Goal: Information Seeking & Learning: Compare options

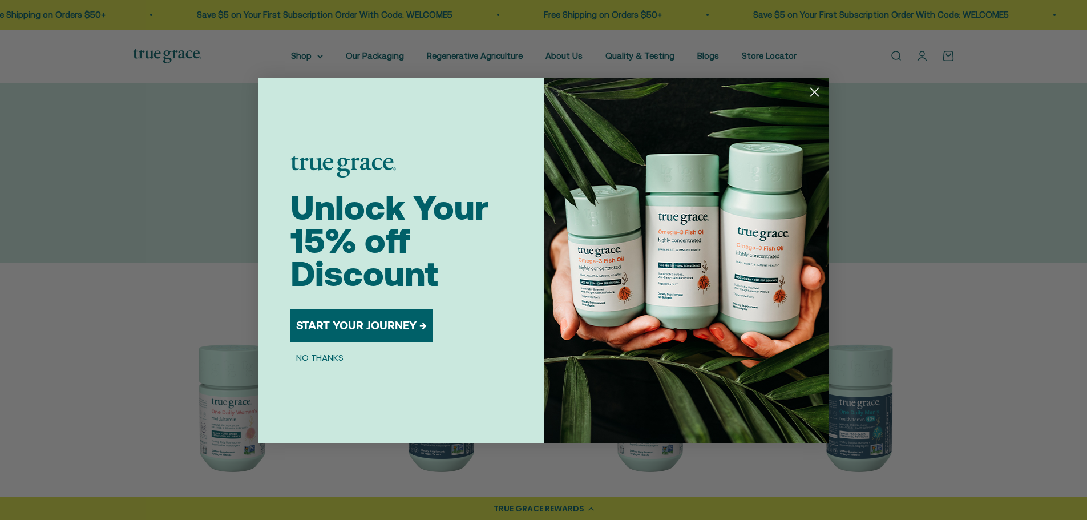
click at [815, 92] on circle "Close dialog" at bounding box center [813, 91] width 19 height 19
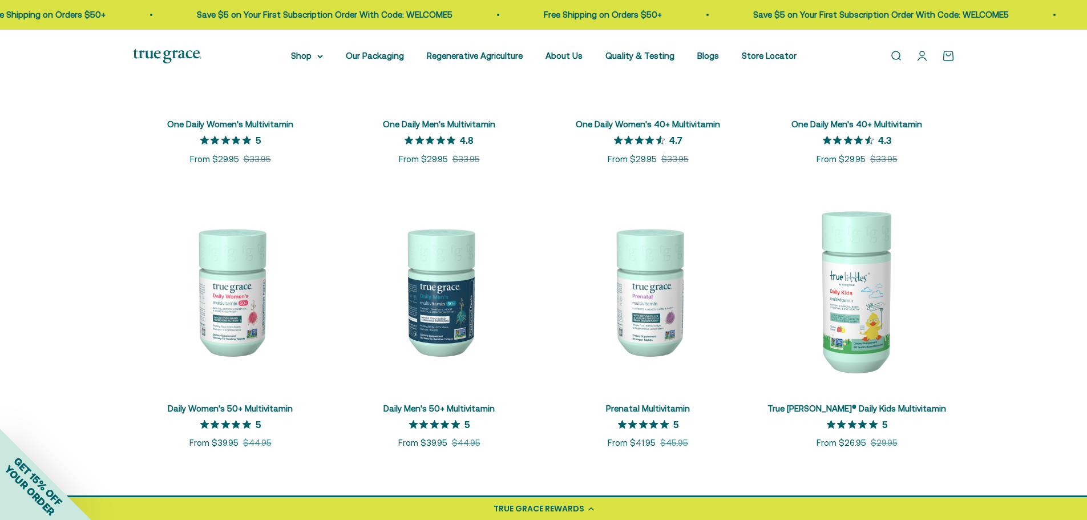
scroll to position [456, 0]
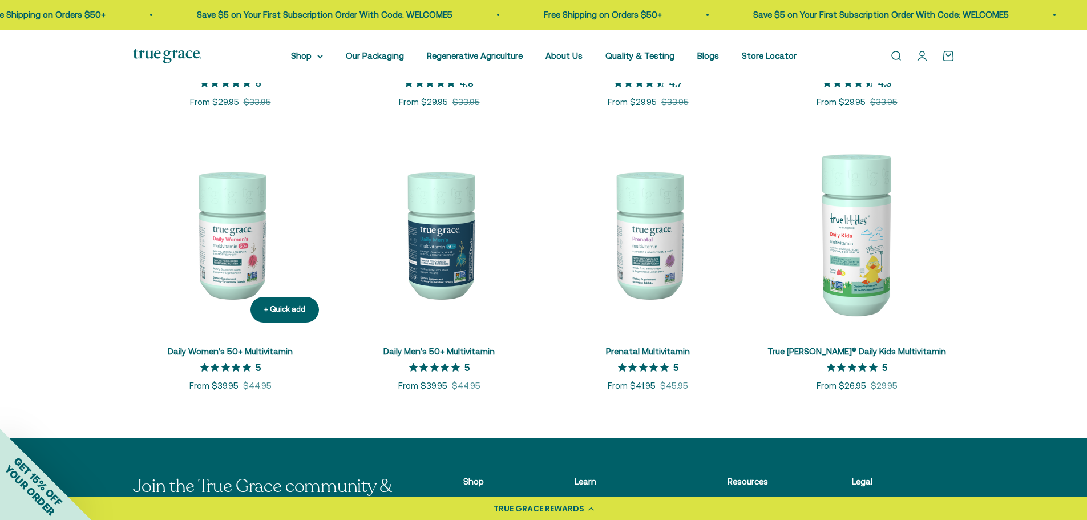
click at [220, 350] on link "Daily Women's 50+ Multivitamin" at bounding box center [230, 351] width 125 height 10
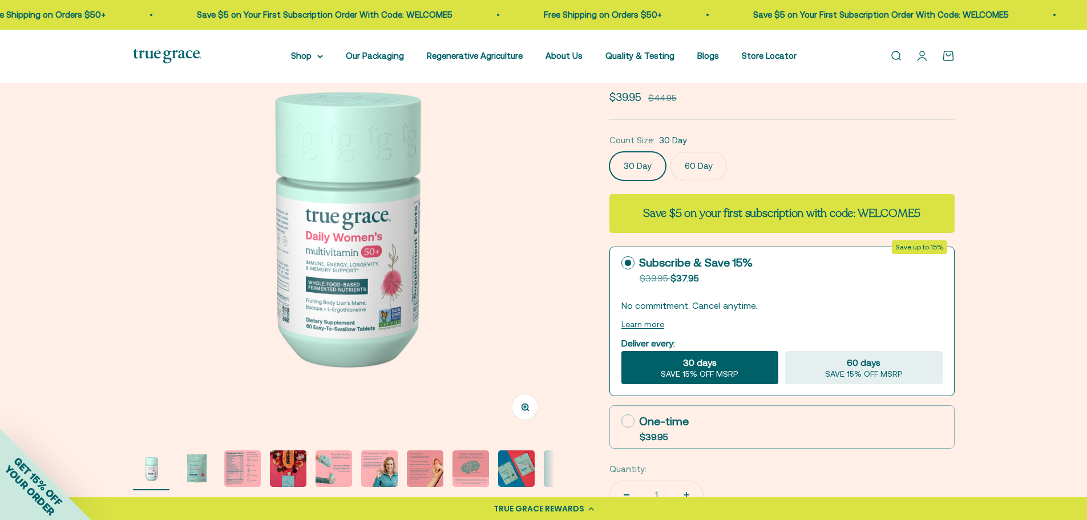
scroll to position [171, 0]
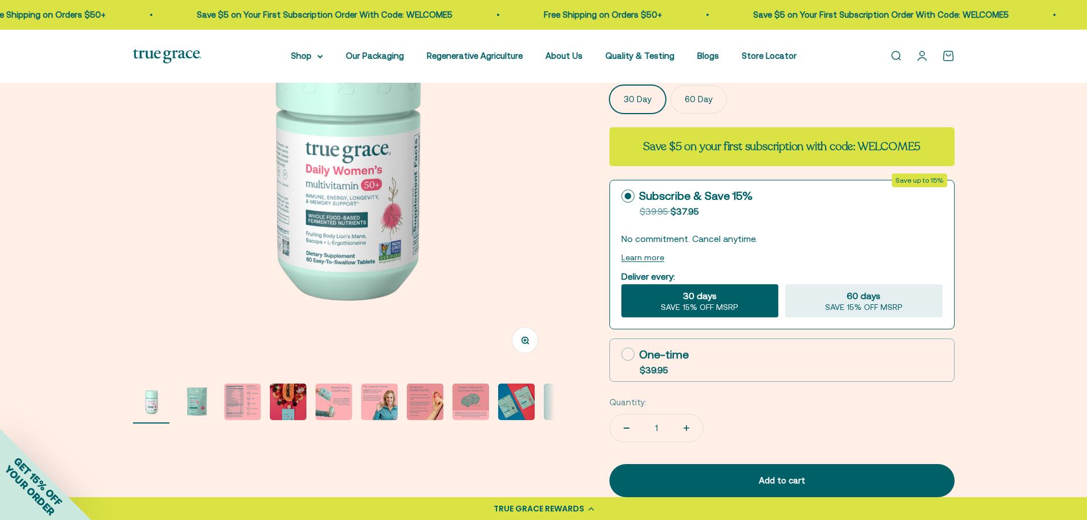
click at [692, 98] on label "60 Day" at bounding box center [698, 99] width 56 height 29
click at [609, 85] on input "60 Day" at bounding box center [609, 84] width 1 height 1
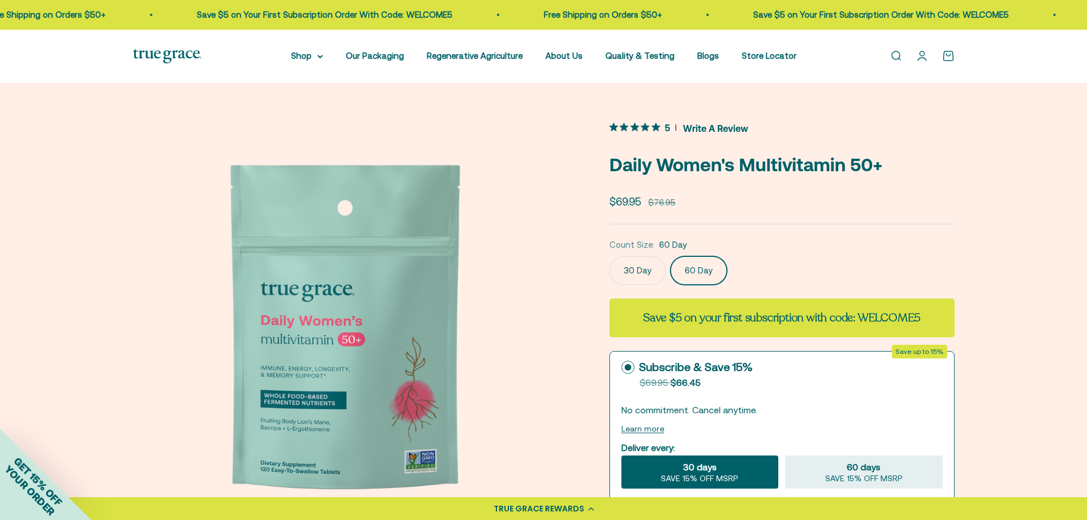
scroll to position [114, 0]
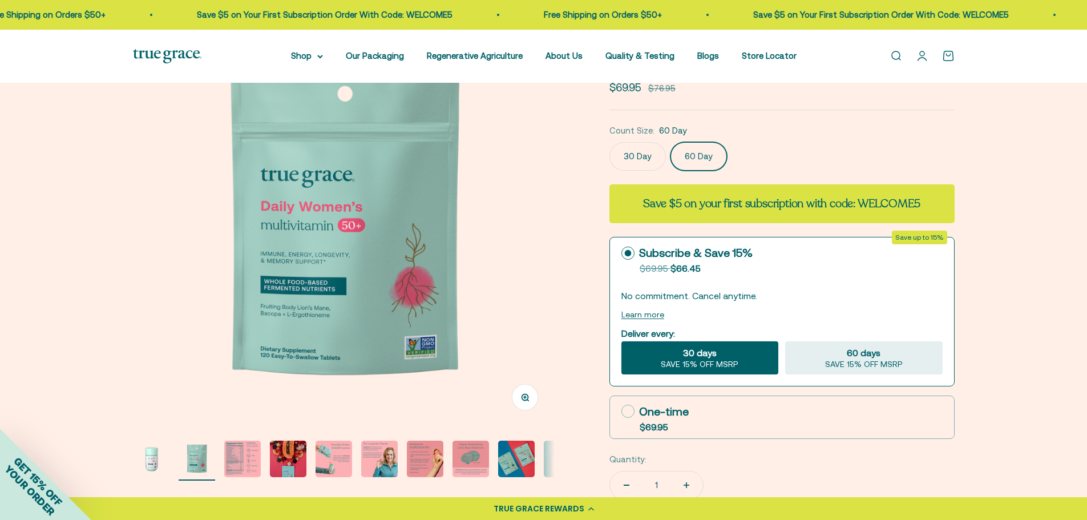
click at [231, 459] on img "Go to item 3" at bounding box center [242, 458] width 37 height 37
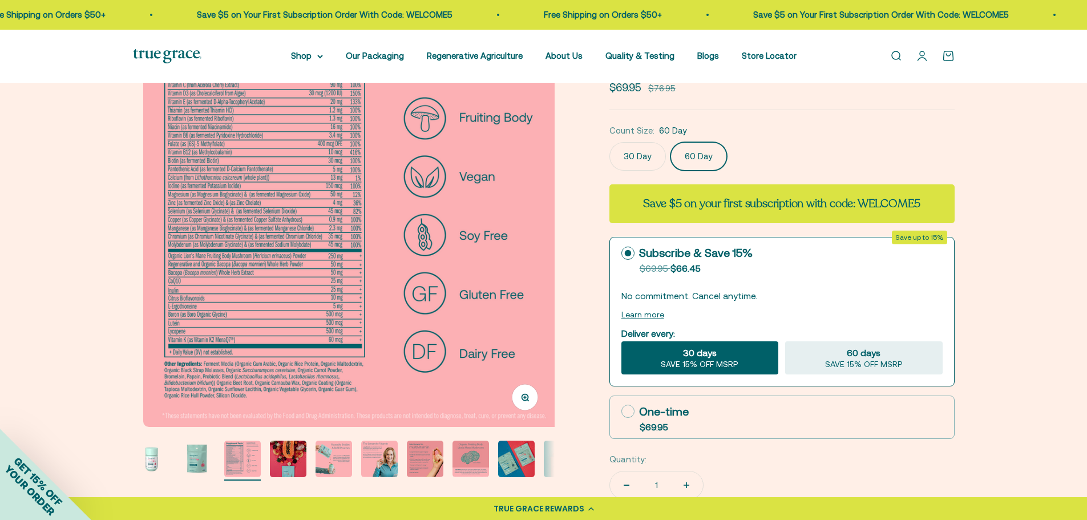
scroll to position [0, 870]
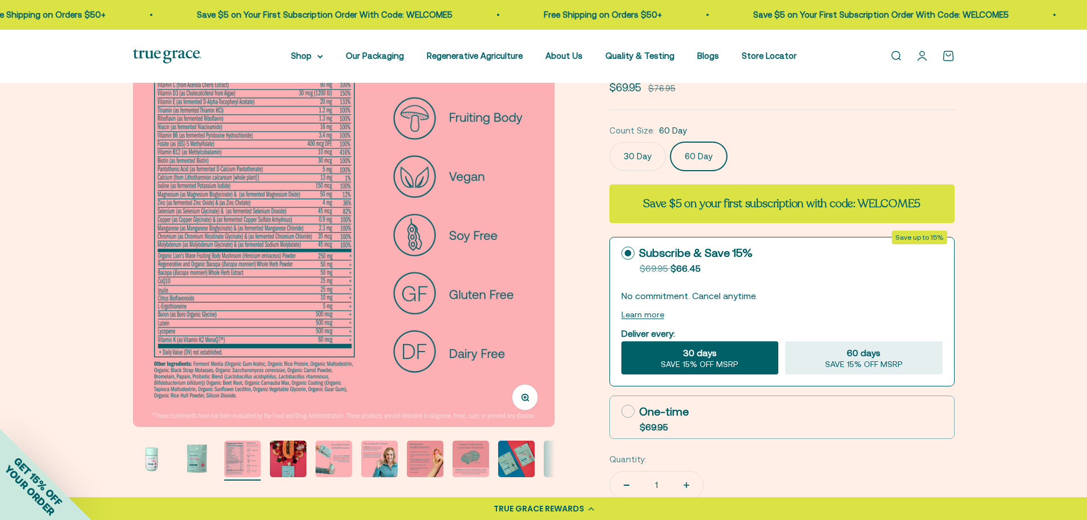
click at [522, 398] on circle "button" at bounding box center [524, 397] width 6 height 6
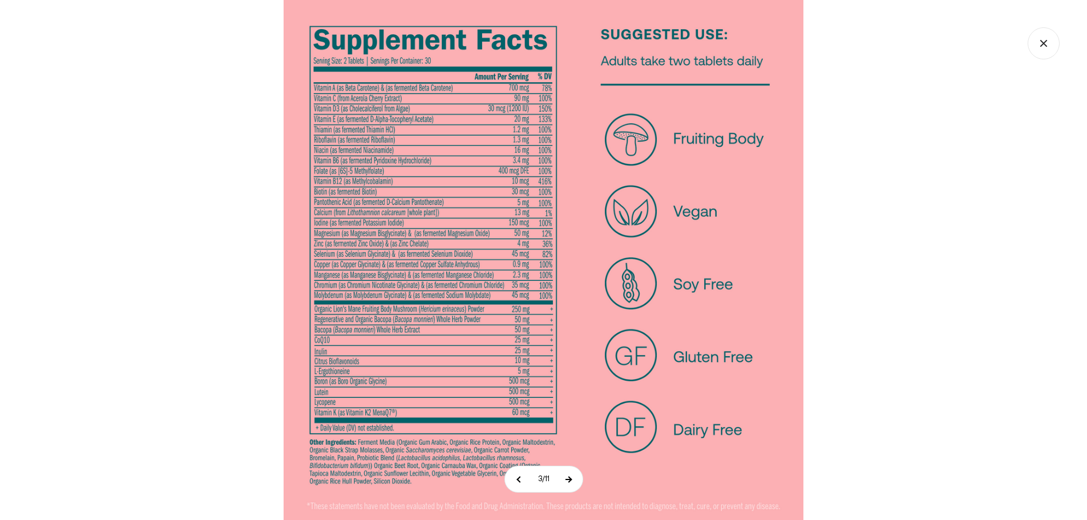
click at [572, 480] on button at bounding box center [568, 479] width 29 height 26
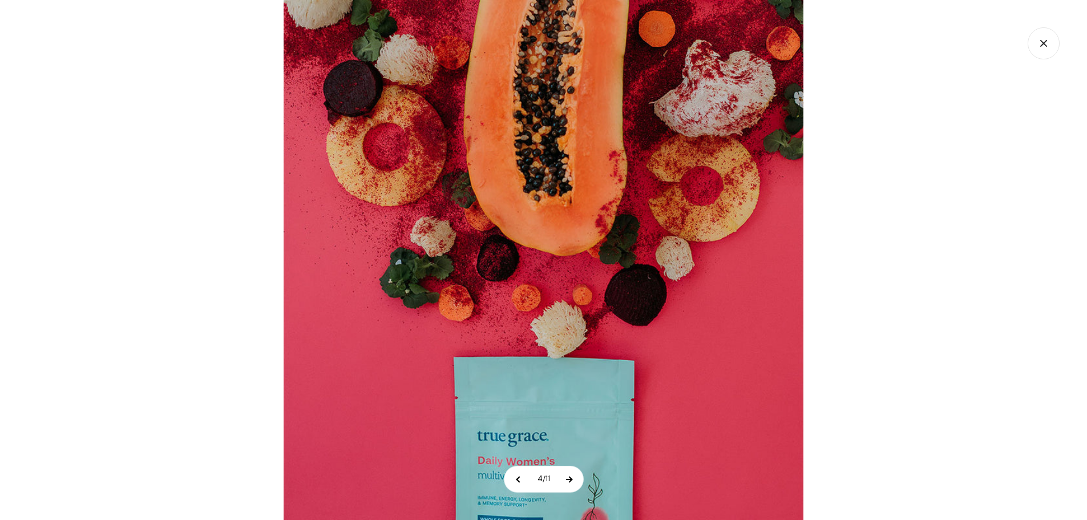
click at [573, 481] on button at bounding box center [568, 479] width 29 height 26
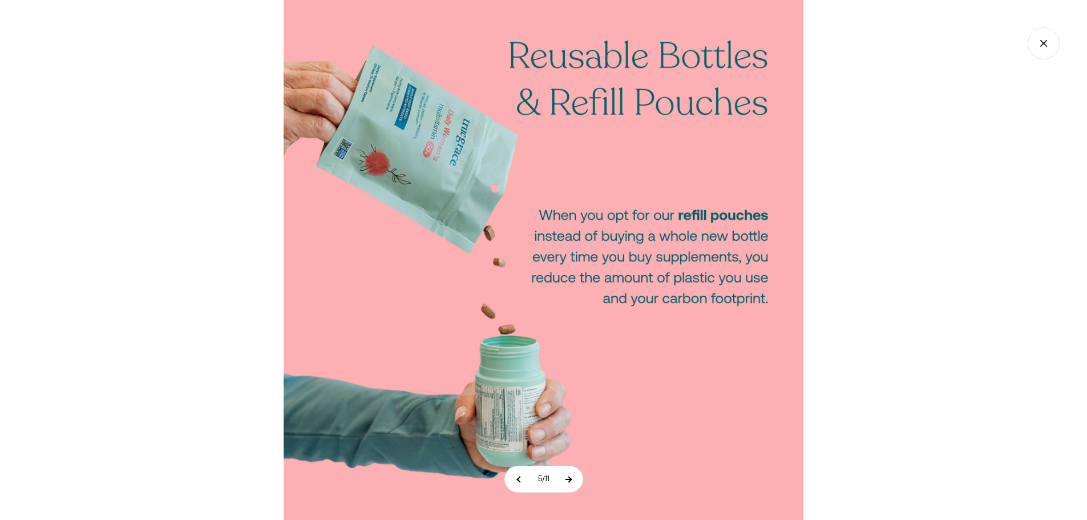
click at [573, 478] on button at bounding box center [568, 479] width 29 height 26
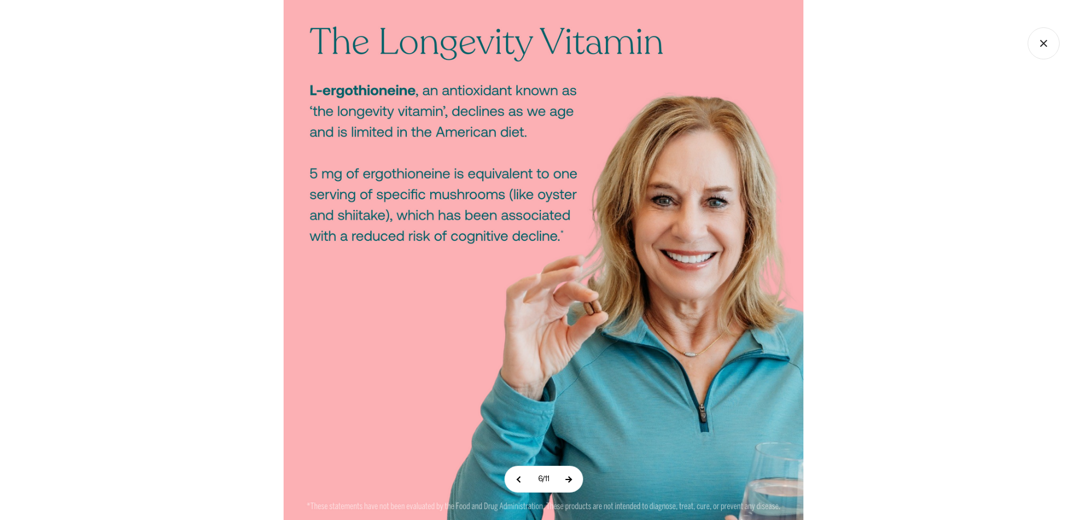
click at [573, 478] on button at bounding box center [568, 479] width 29 height 26
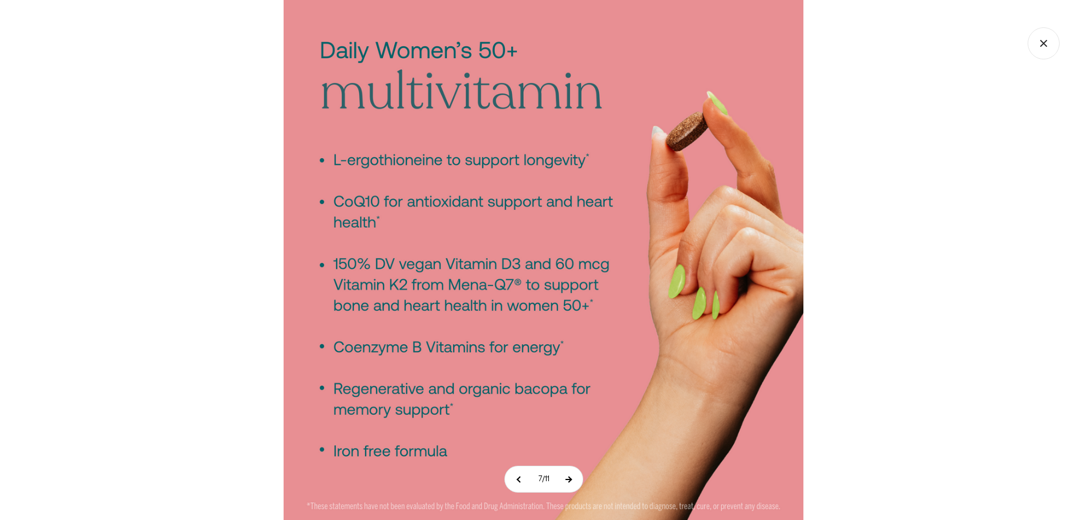
click at [574, 479] on button at bounding box center [568, 479] width 29 height 26
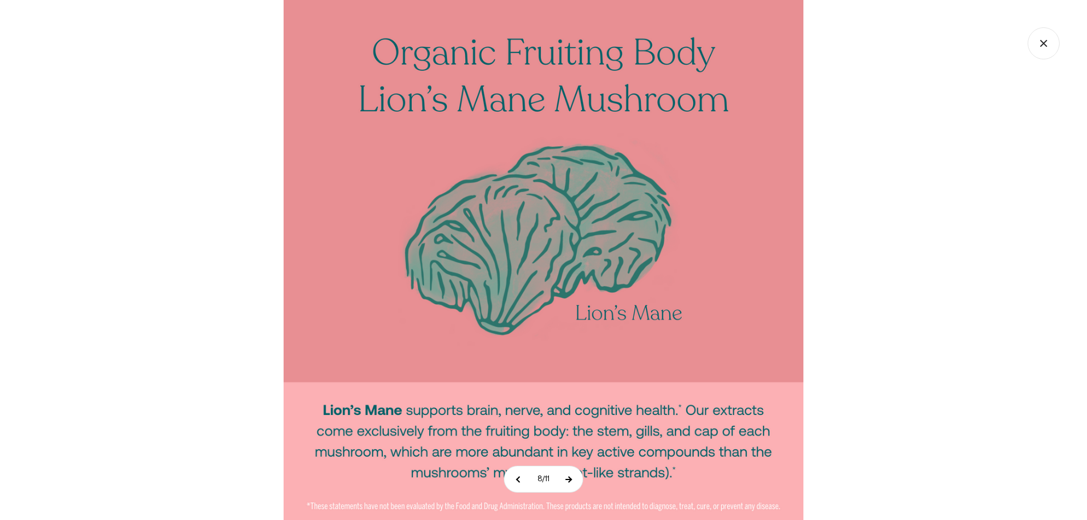
click at [574, 476] on button at bounding box center [568, 479] width 29 height 26
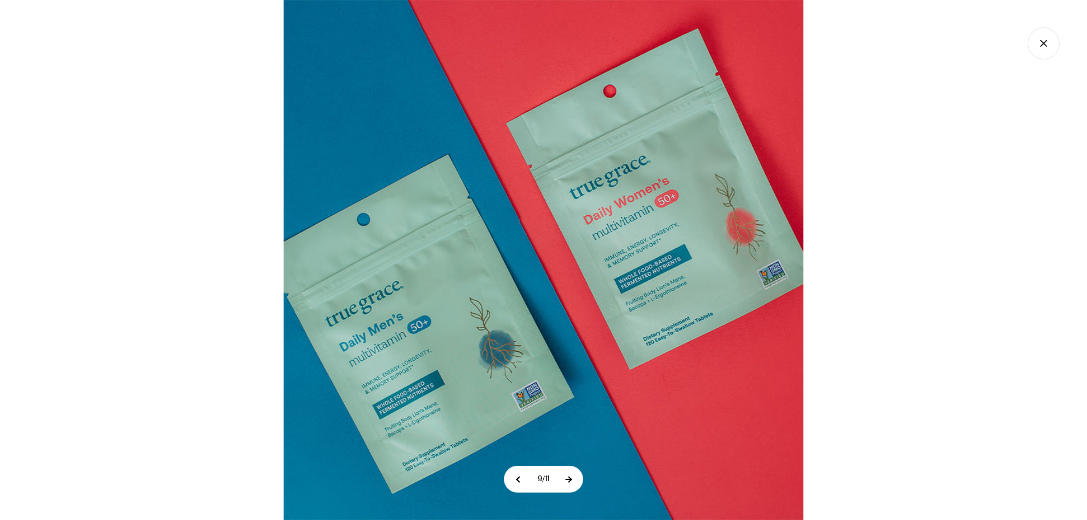
click at [574, 476] on button at bounding box center [568, 479] width 29 height 26
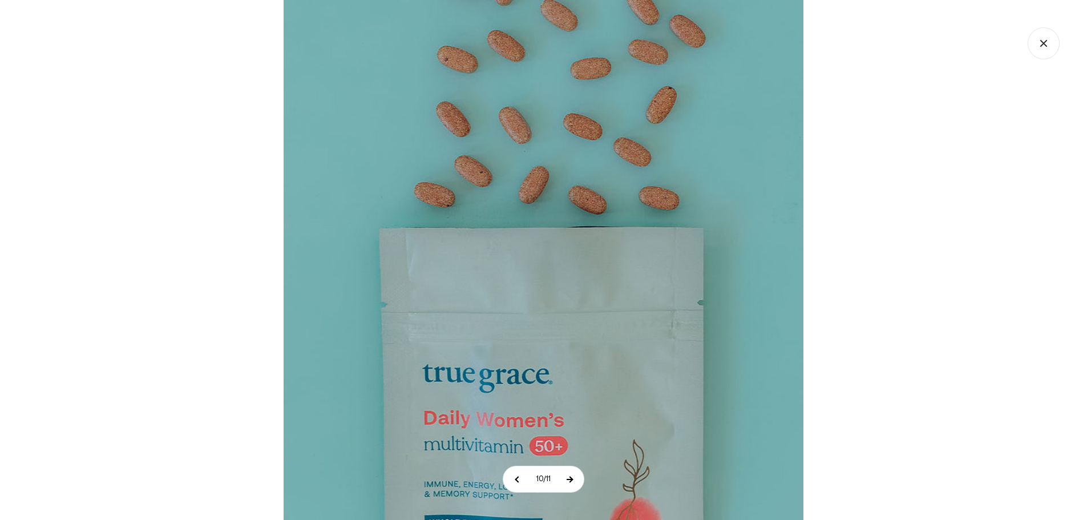
click at [572, 479] on button at bounding box center [569, 479] width 29 height 26
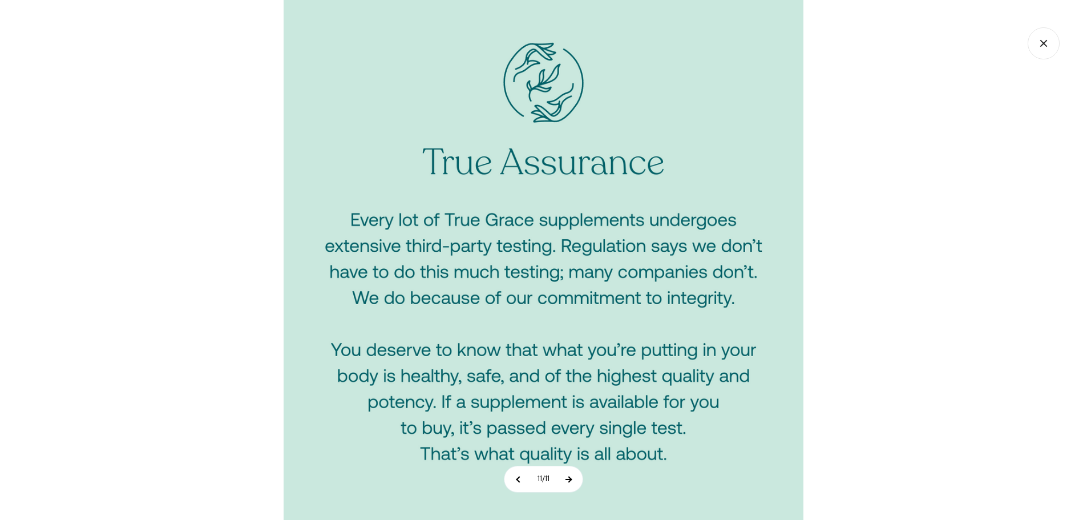
click at [572, 479] on button at bounding box center [568, 479] width 29 height 26
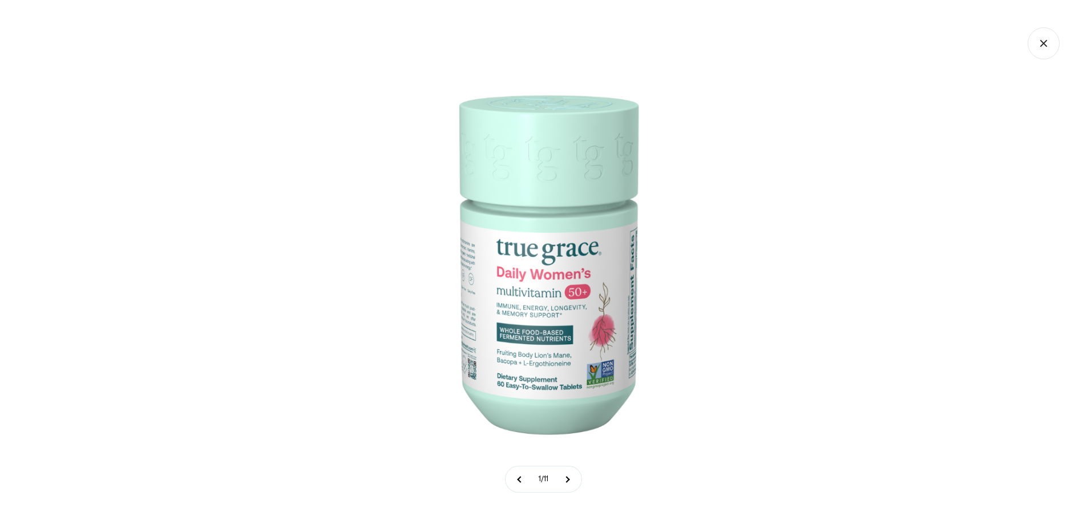
click at [1043, 43] on icon "Close gallery" at bounding box center [1043, 43] width 6 height 6
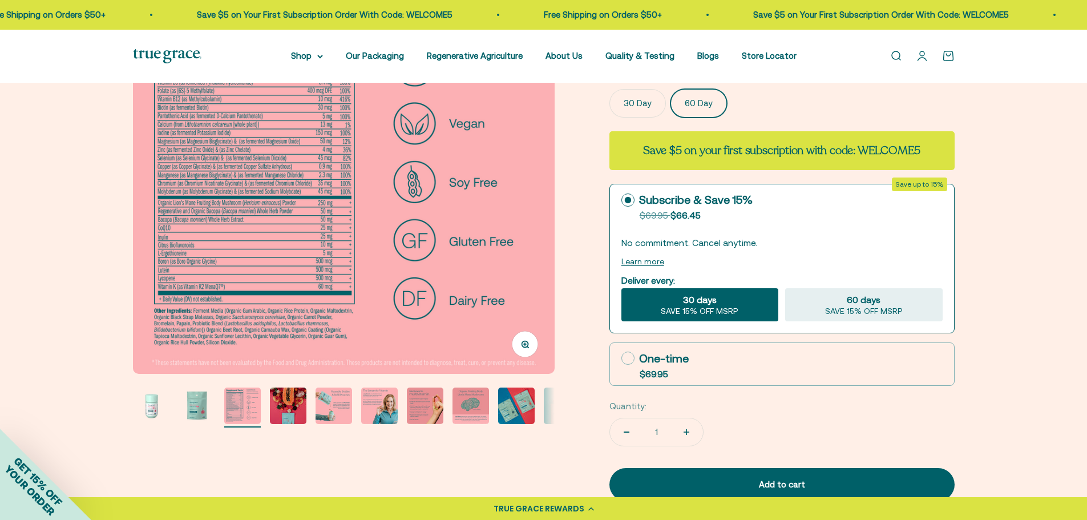
scroll to position [228, 0]
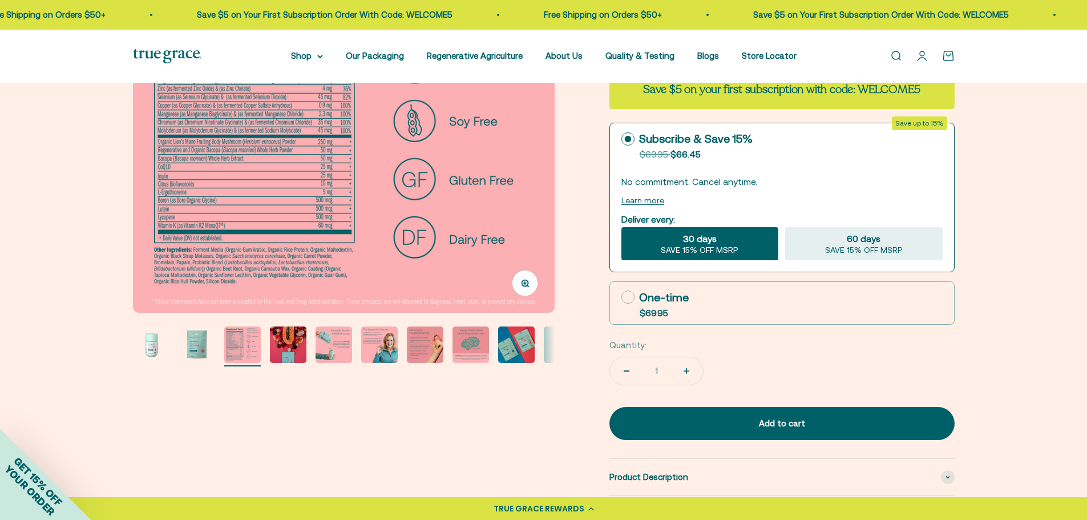
click at [639, 200] on button "Learn more" at bounding box center [642, 200] width 43 height 9
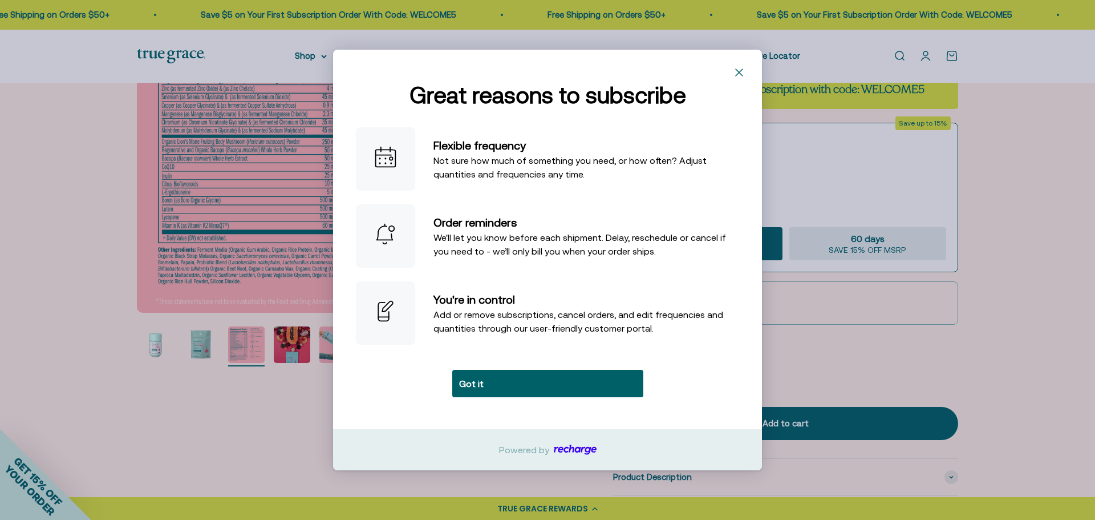
click at [736, 70] on icon "Close" at bounding box center [739, 72] width 18 height 18
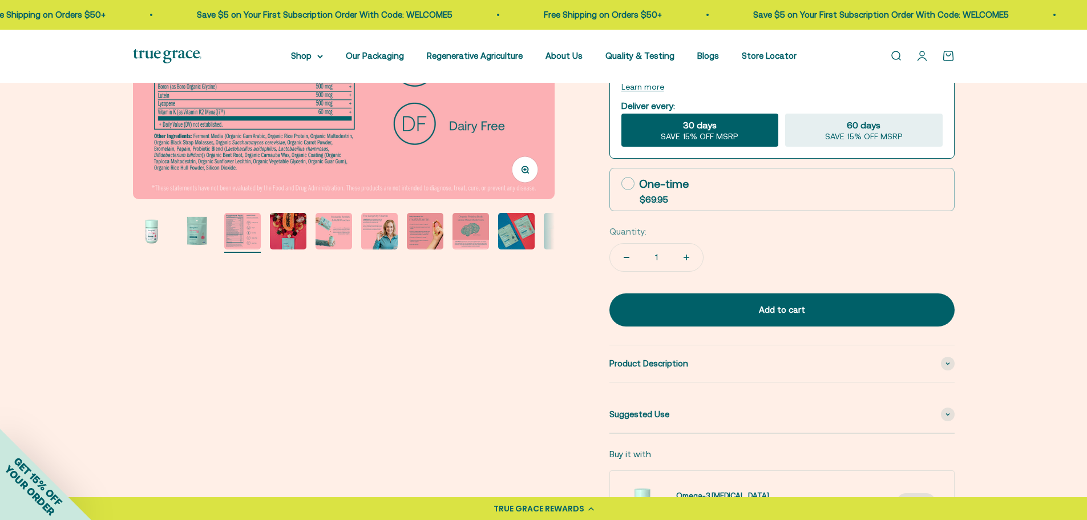
scroll to position [342, 0]
click at [192, 234] on img "Go to item 2" at bounding box center [197, 230] width 37 height 37
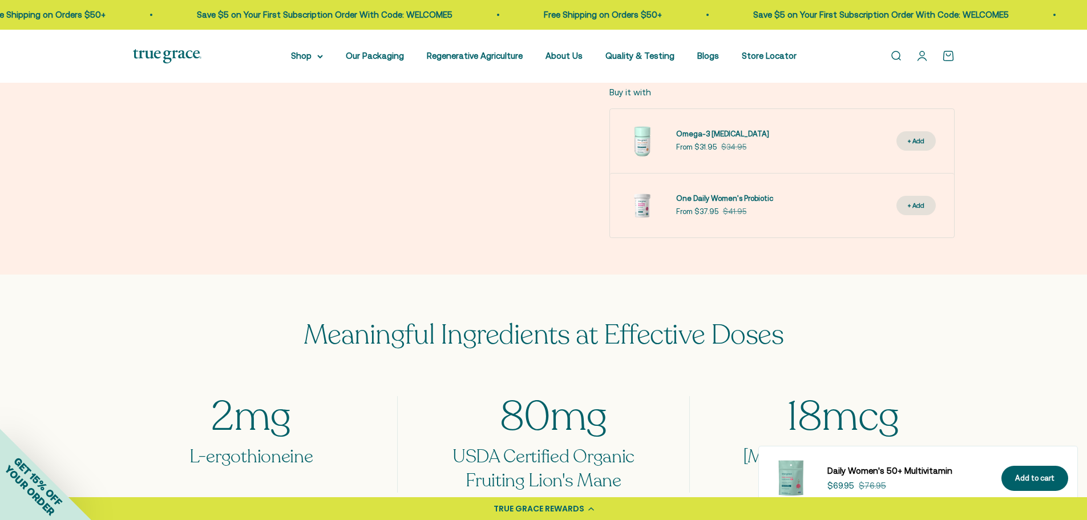
scroll to position [742, 0]
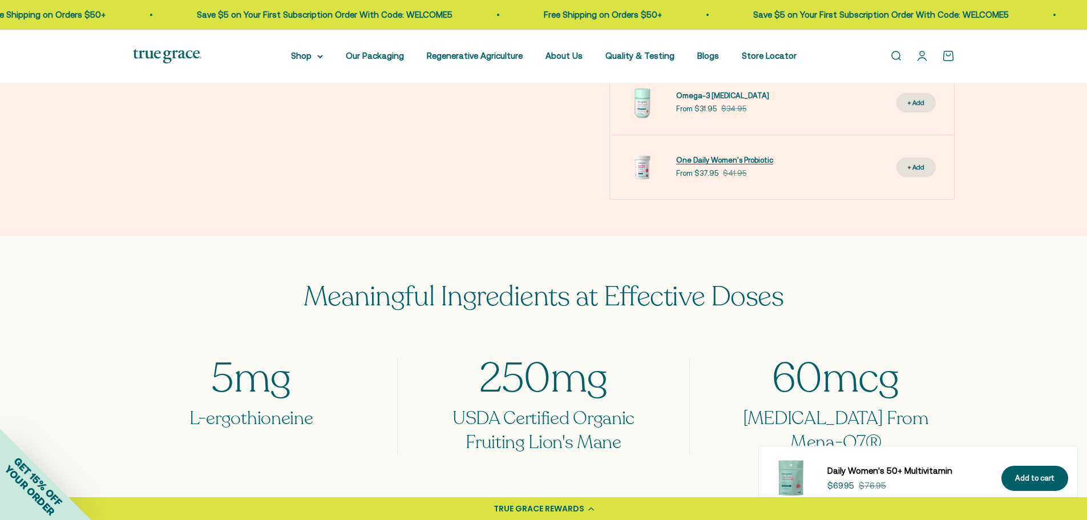
click at [724, 159] on span "One Daily Women's Probiotic" at bounding box center [724, 160] width 97 height 9
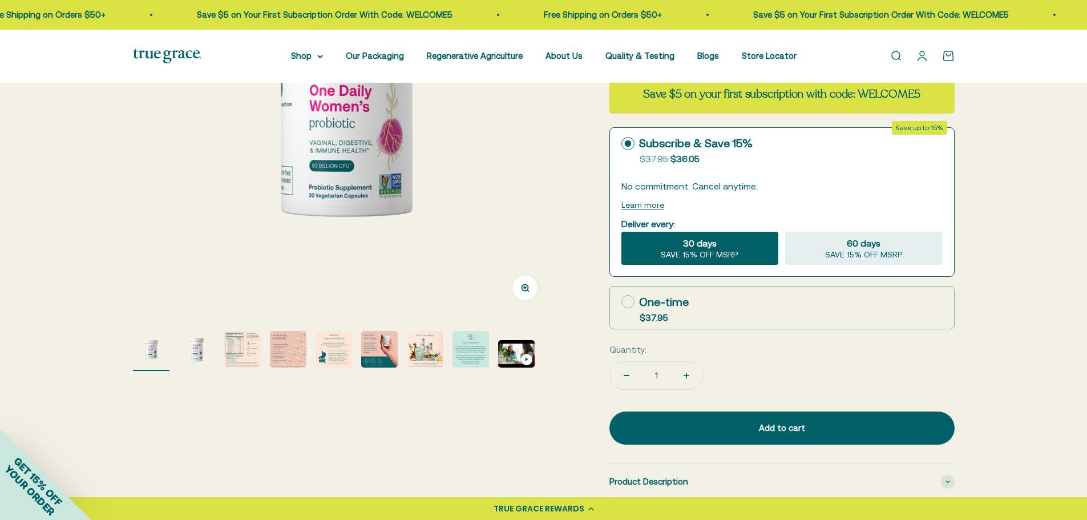
scroll to position [228, 0]
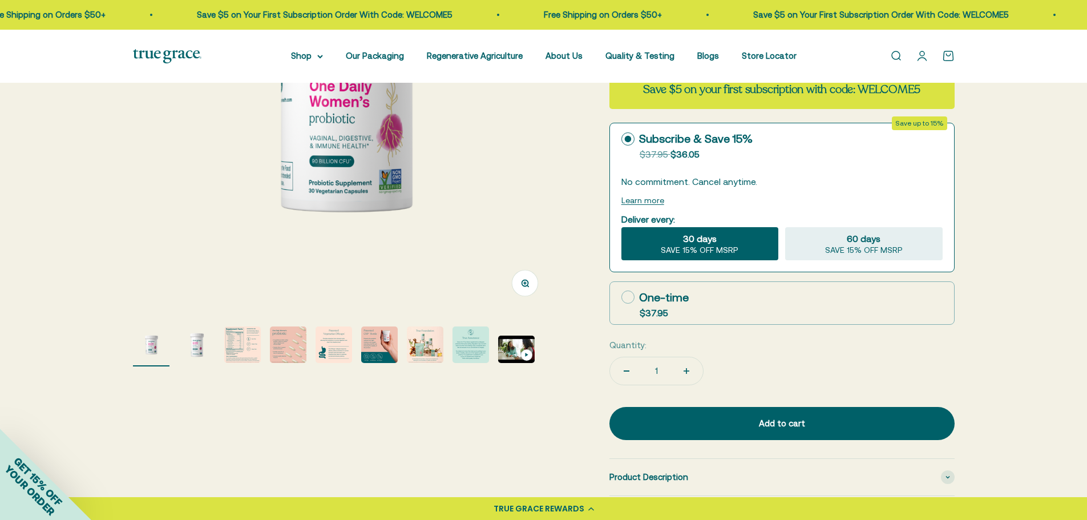
click at [201, 344] on img "Go to item 2" at bounding box center [197, 344] width 37 height 37
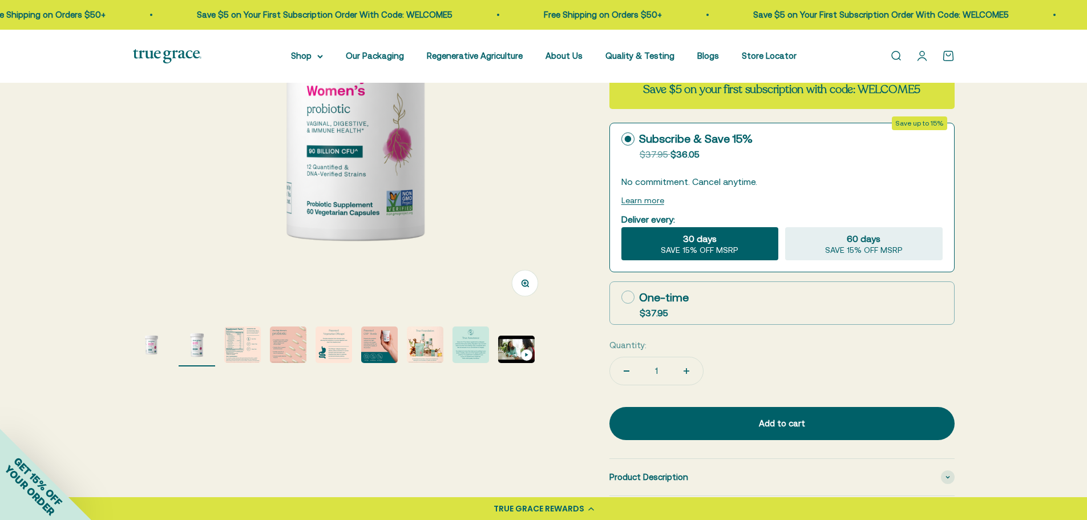
scroll to position [0, 435]
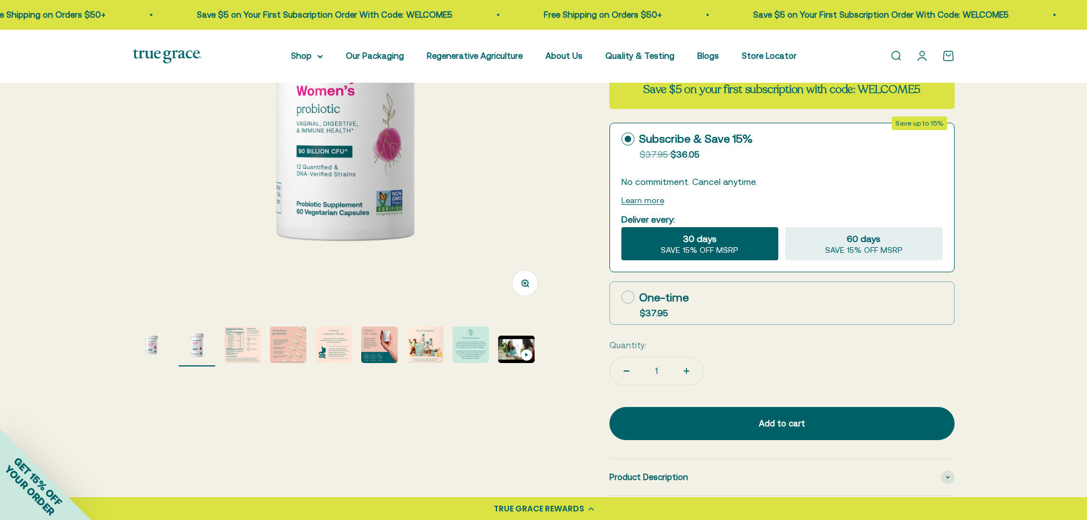
click at [241, 345] on img "Go to item 3" at bounding box center [242, 344] width 37 height 37
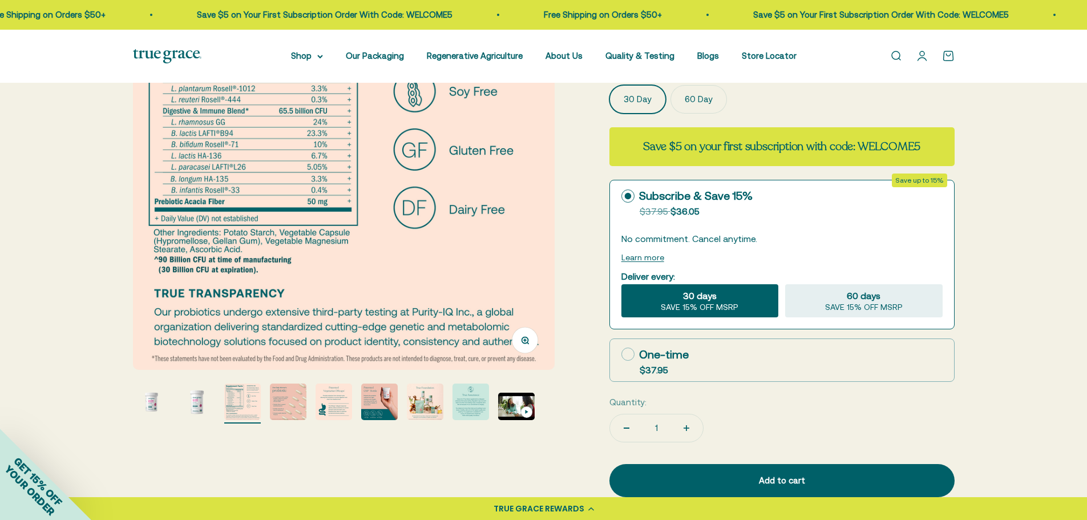
scroll to position [114, 0]
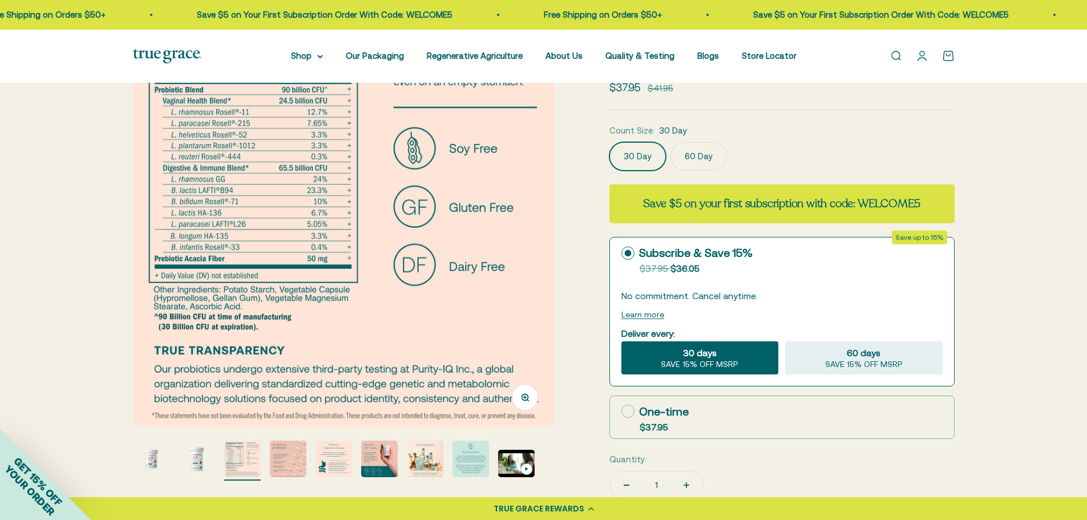
click at [285, 464] on img "Go to item 4" at bounding box center [288, 458] width 37 height 37
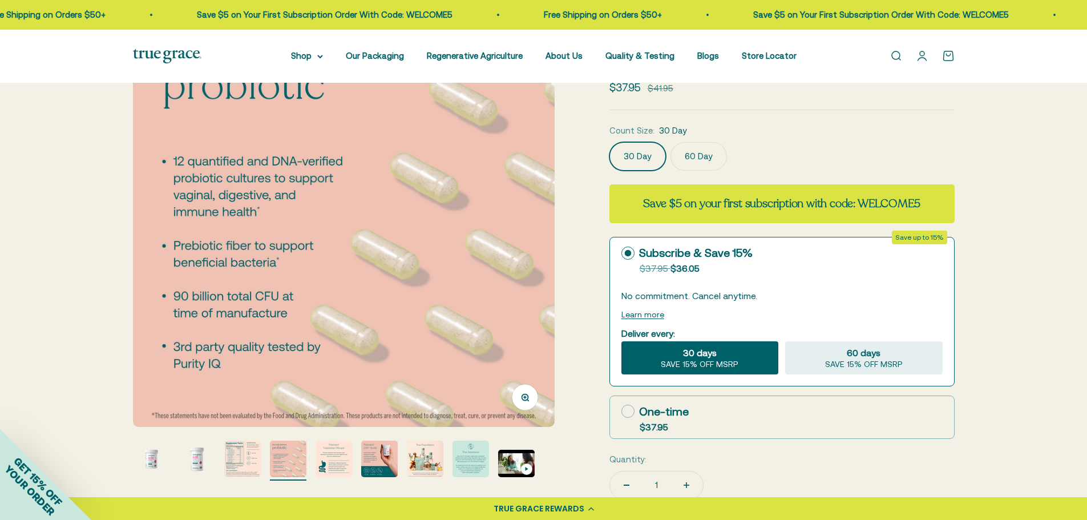
scroll to position [0, 1306]
click at [329, 454] on img "Go to item 5" at bounding box center [333, 458] width 37 height 37
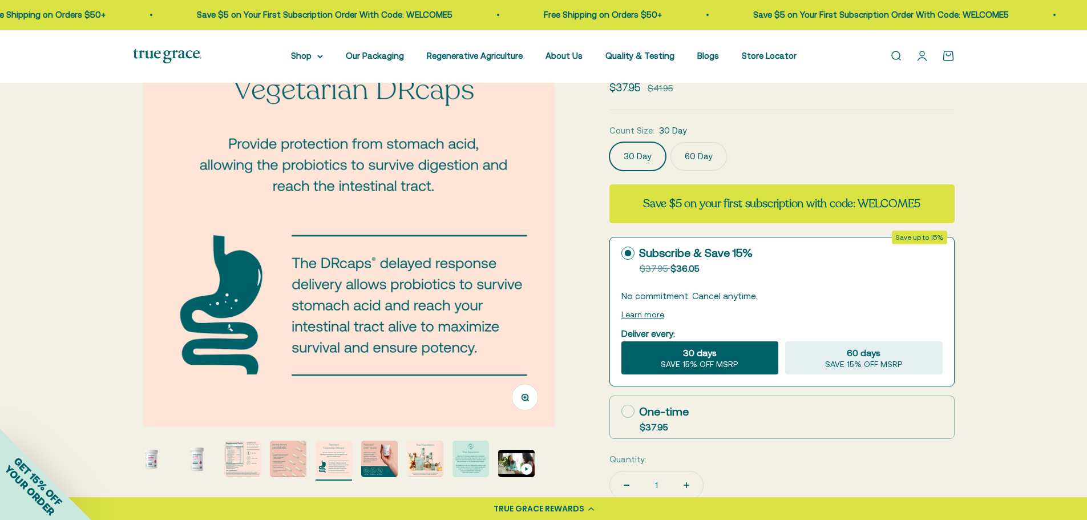
scroll to position [0, 1741]
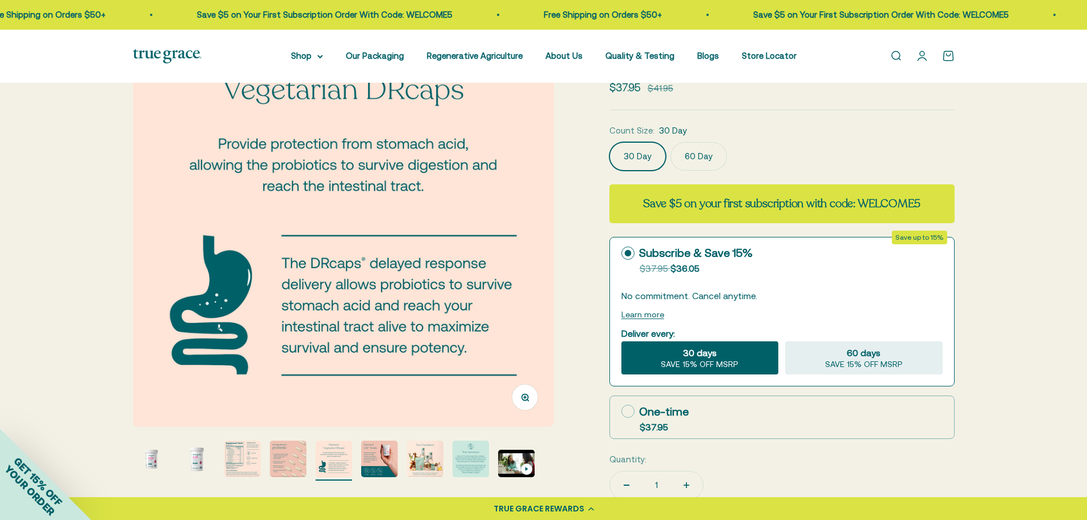
click at [373, 459] on img "Go to item 6" at bounding box center [379, 458] width 37 height 37
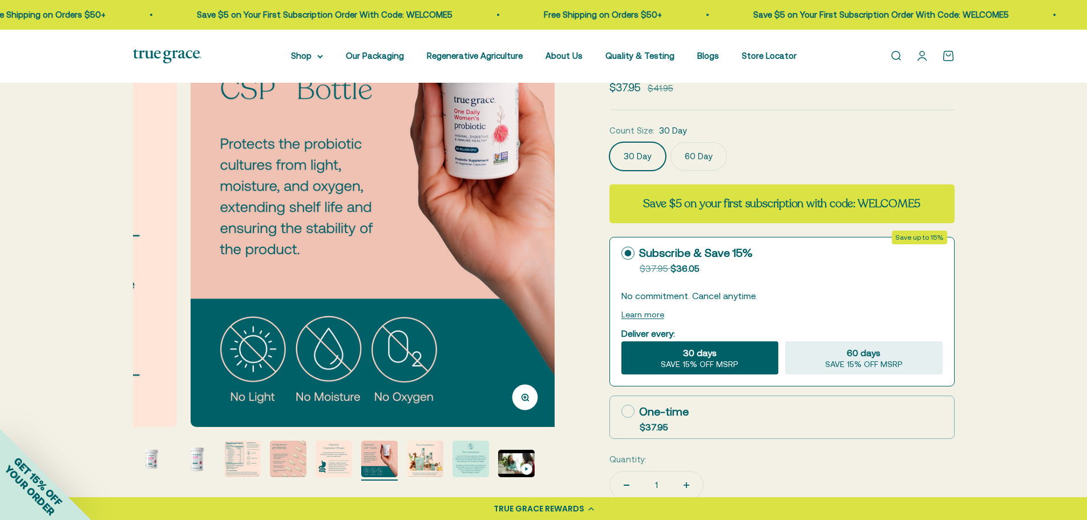
scroll to position [0, 2177]
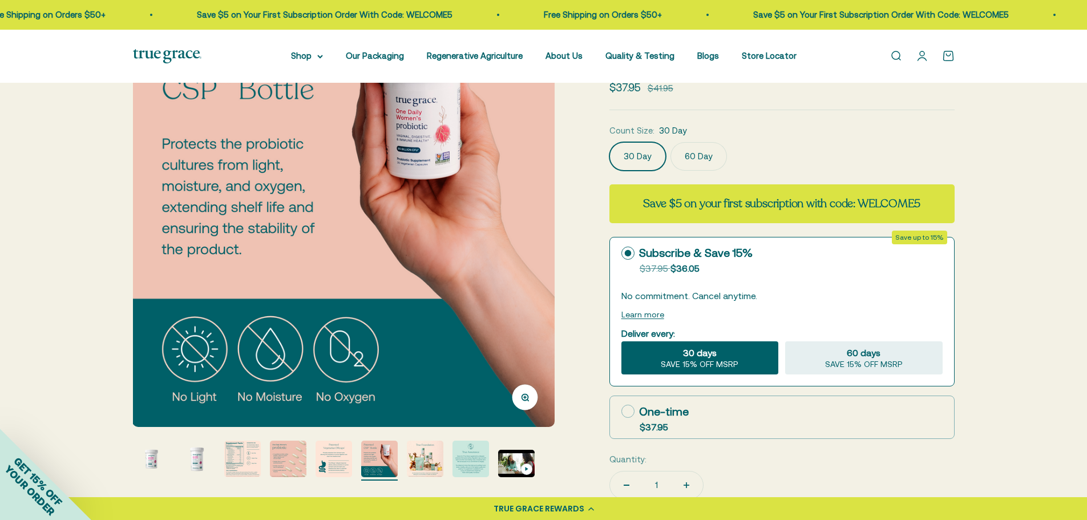
click at [427, 463] on img "Go to item 7" at bounding box center [425, 458] width 37 height 37
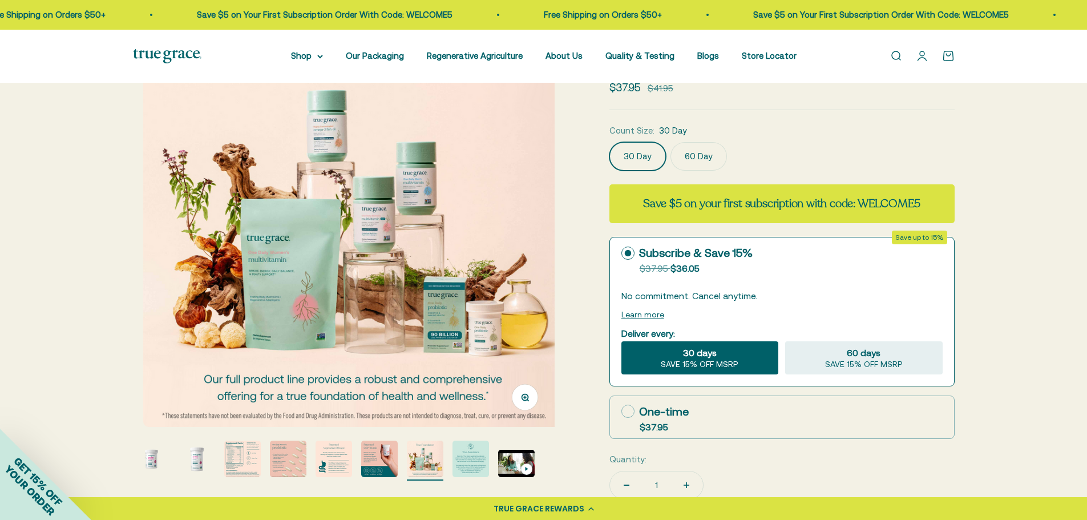
scroll to position [0, 2612]
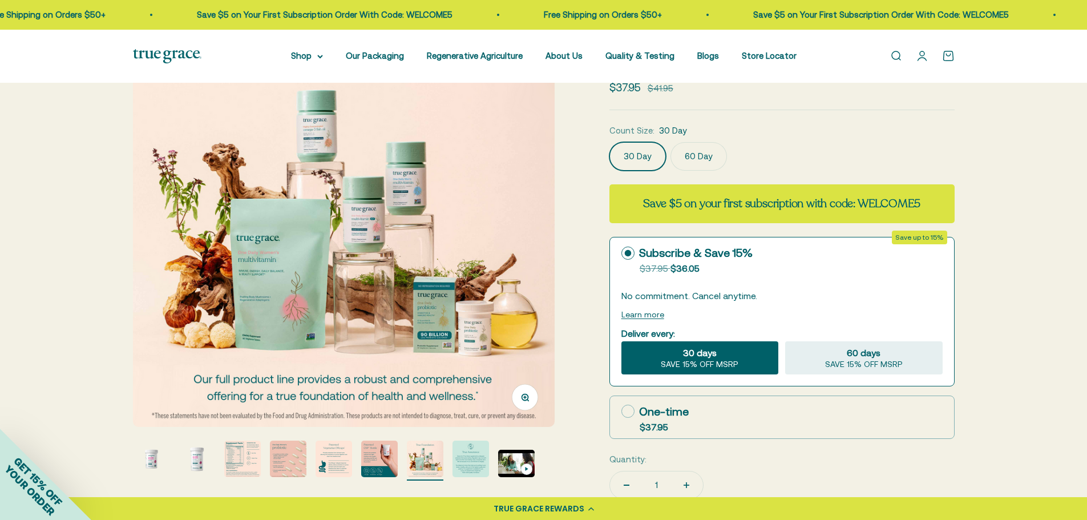
click at [479, 465] on img "Go to item 8" at bounding box center [470, 458] width 37 height 37
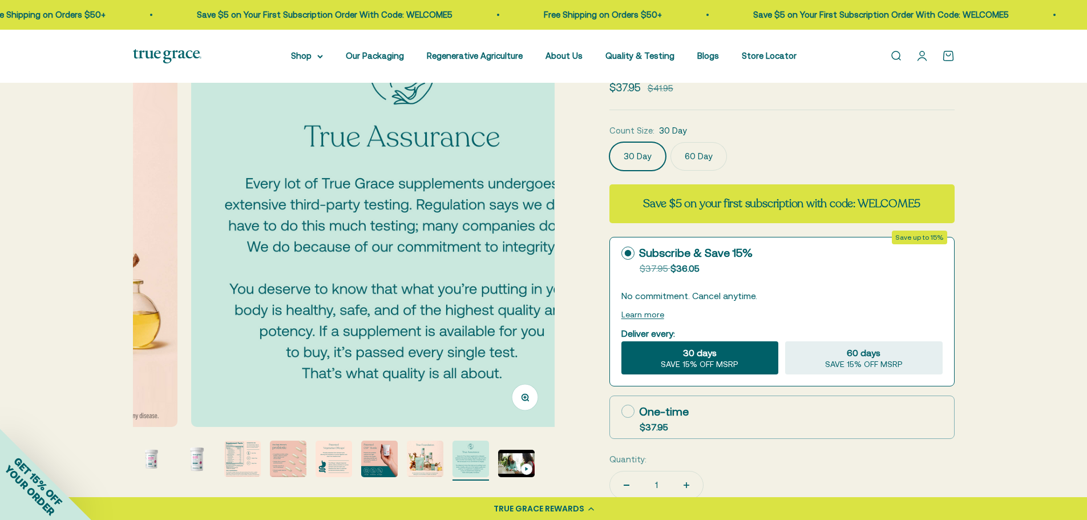
scroll to position [0, 3047]
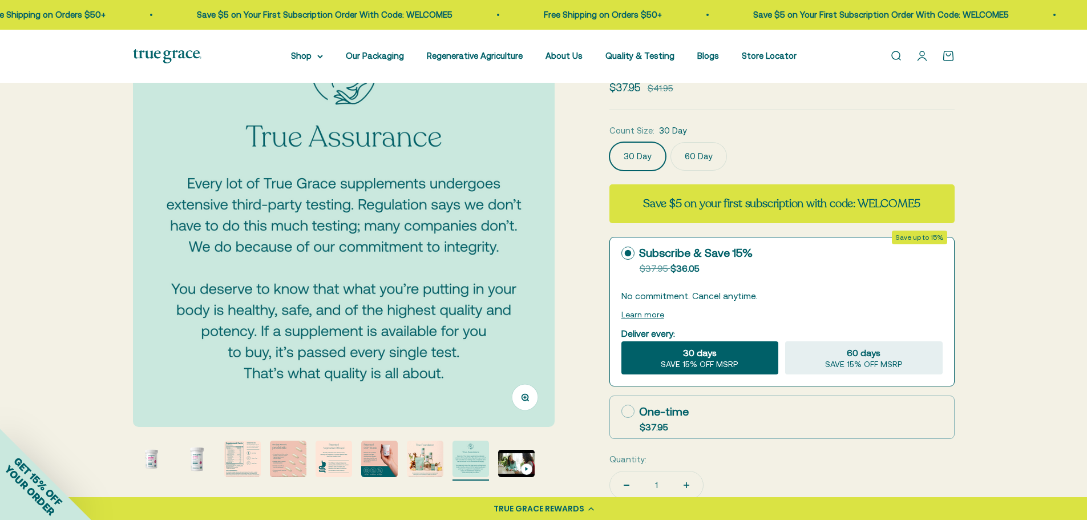
click at [507, 466] on img "Go to item 9" at bounding box center [516, 462] width 37 height 27
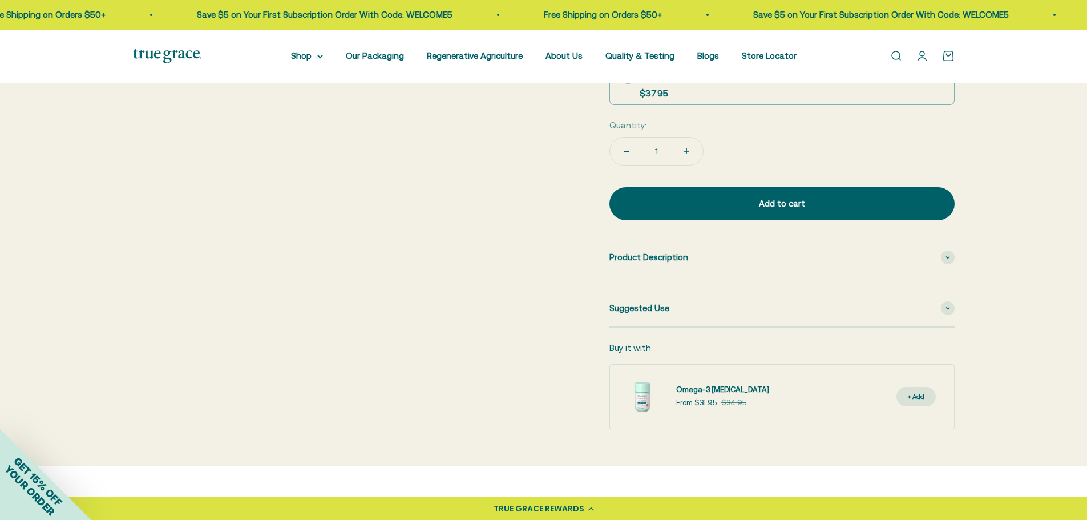
scroll to position [456, 0]
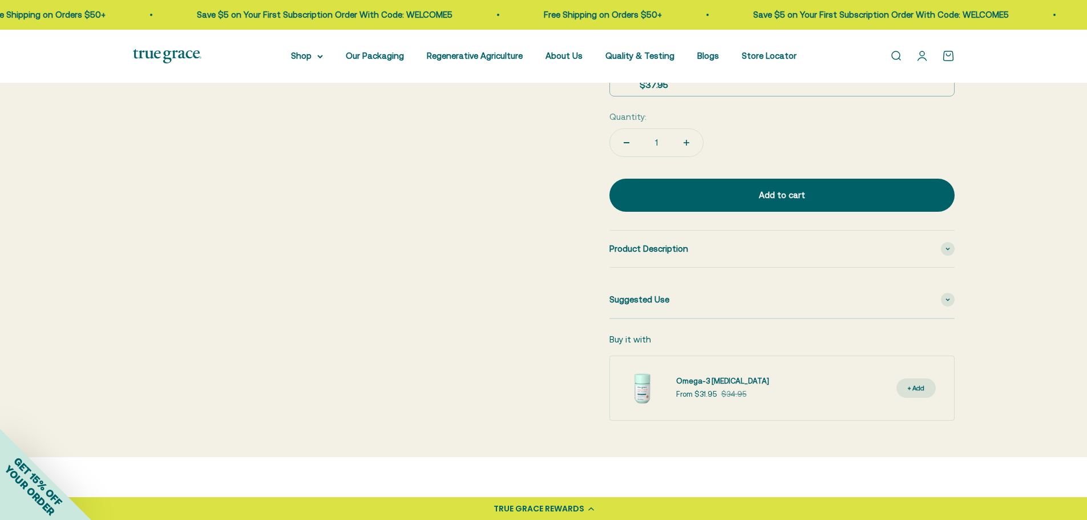
click at [709, 385] on link "Omega-3 [MEDICAL_DATA]" at bounding box center [722, 381] width 93 height 12
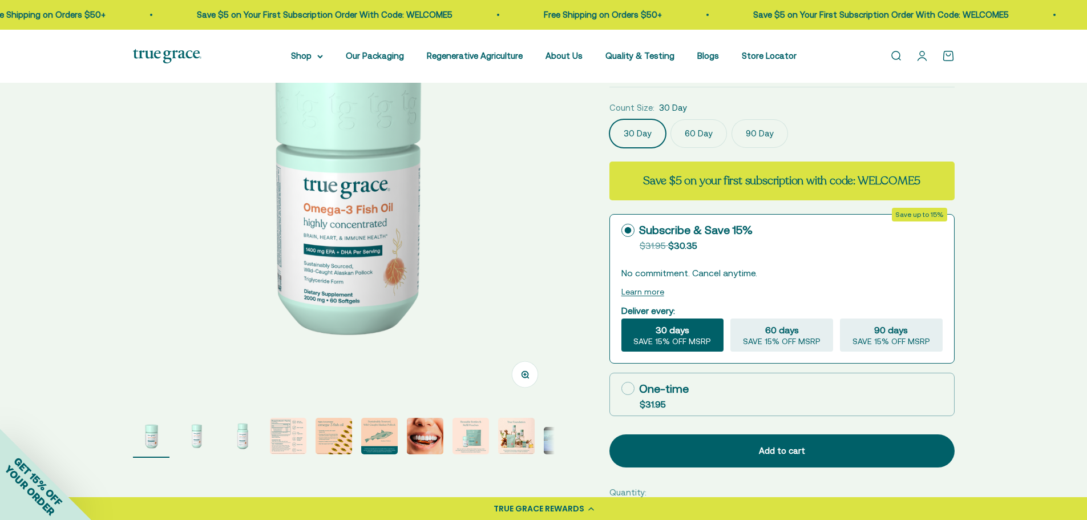
scroll to position [171, 0]
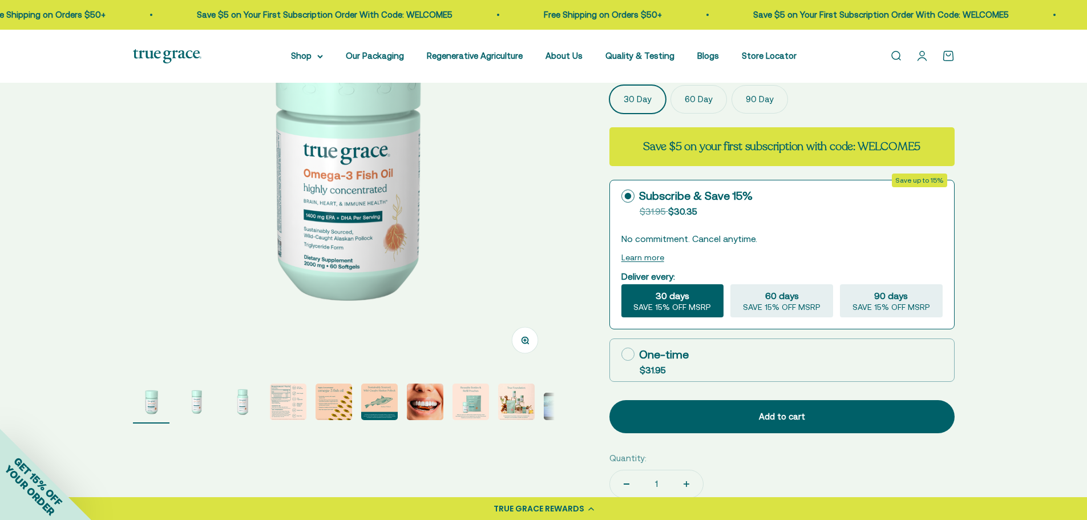
click at [199, 406] on img "Go to item 2" at bounding box center [197, 401] width 37 height 37
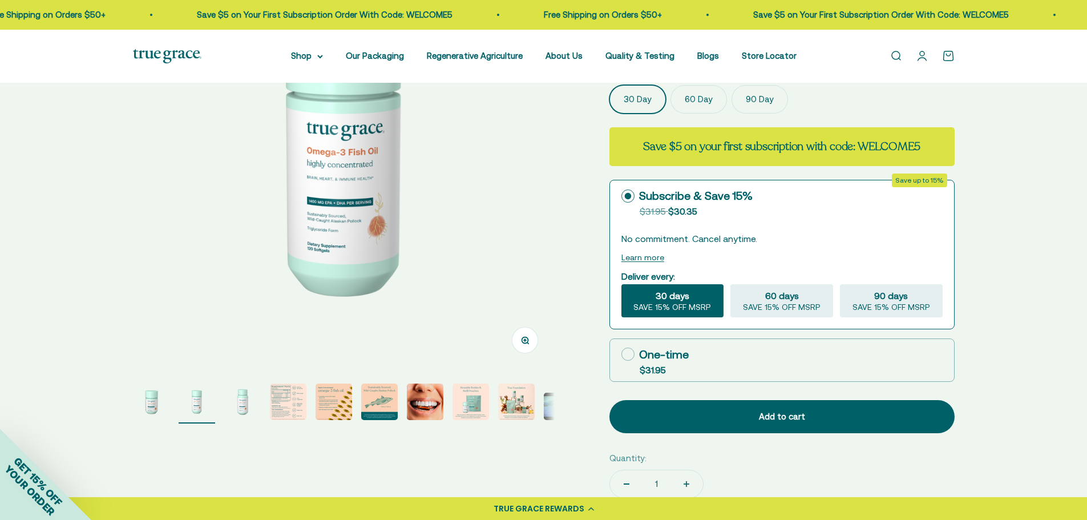
scroll to position [0, 435]
click at [240, 406] on img "Go to item 3" at bounding box center [242, 401] width 37 height 37
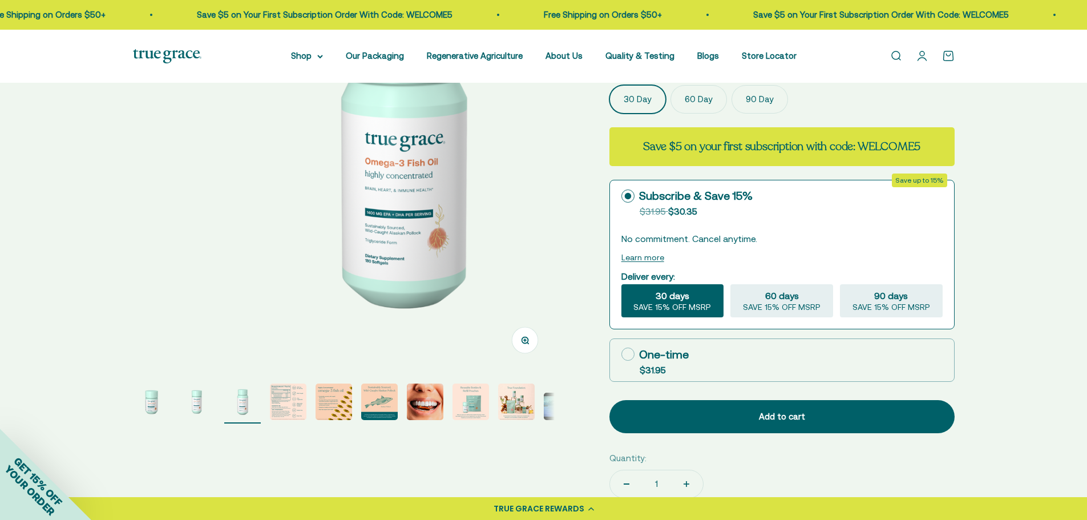
scroll to position [0, 870]
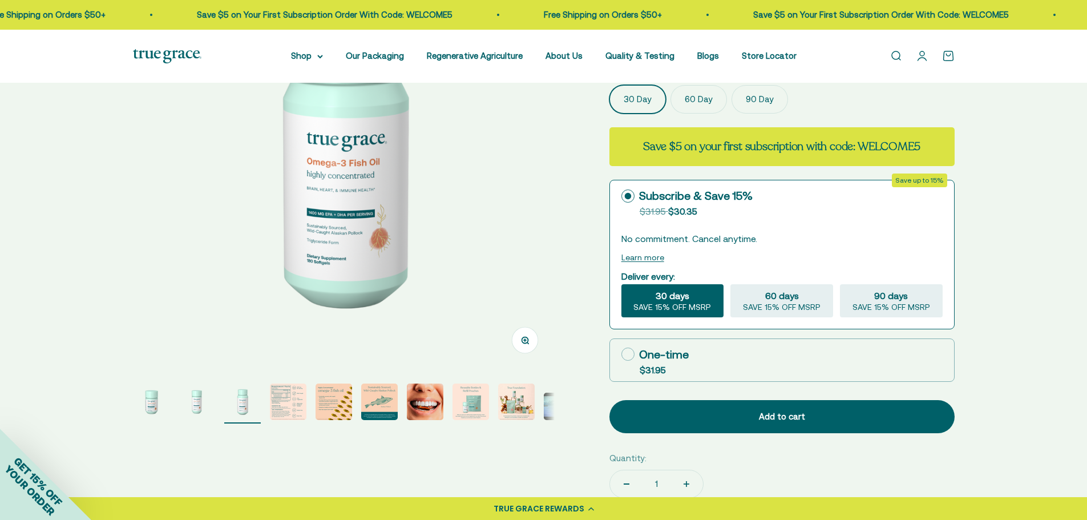
click at [282, 409] on img "Go to item 4" at bounding box center [288, 401] width 37 height 37
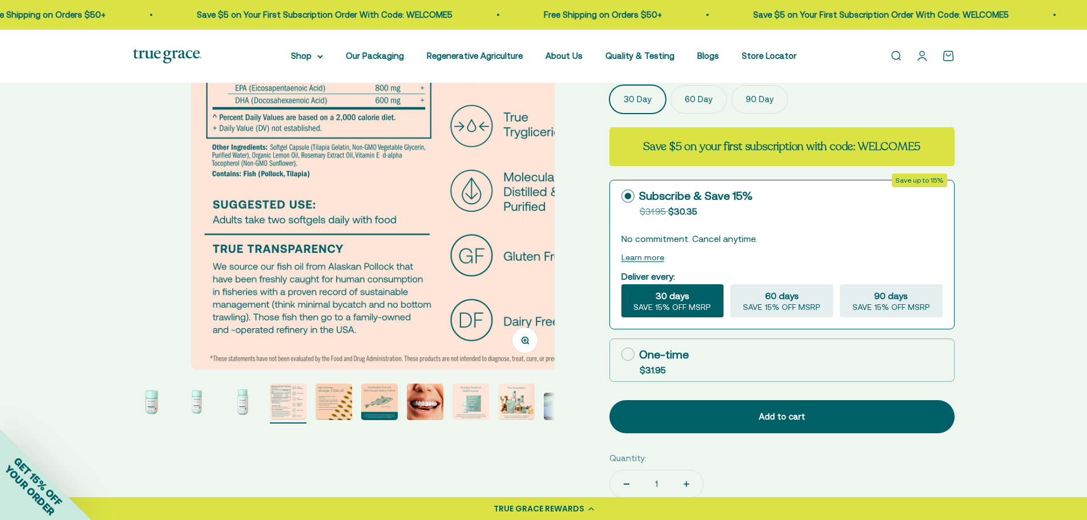
scroll to position [0, 1306]
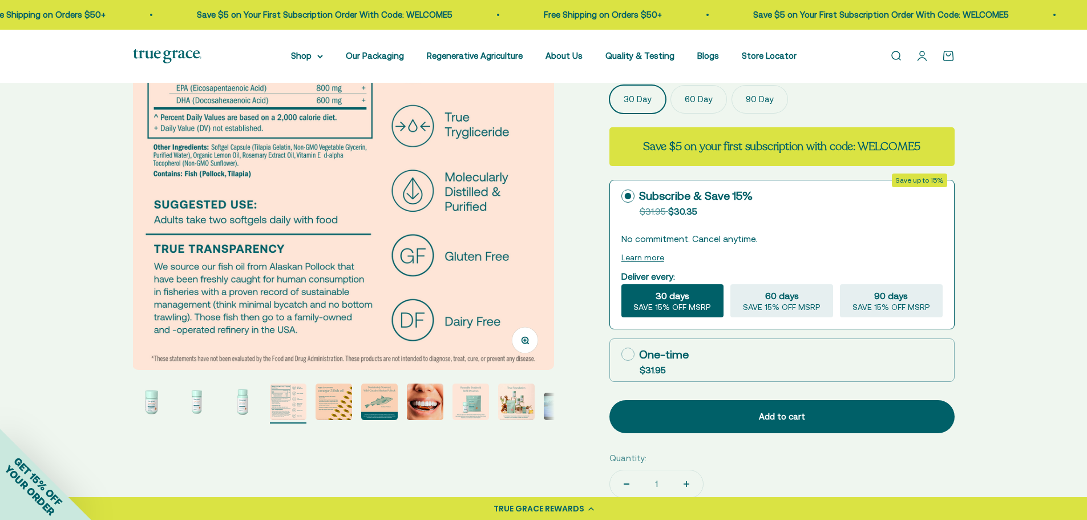
click at [344, 409] on img "Go to item 5" at bounding box center [333, 401] width 37 height 37
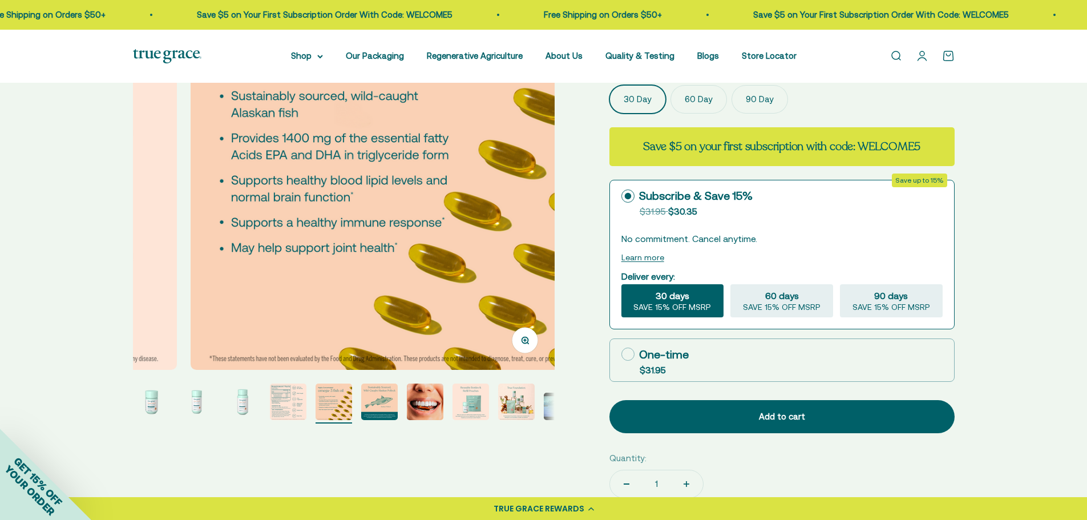
scroll to position [0, 1741]
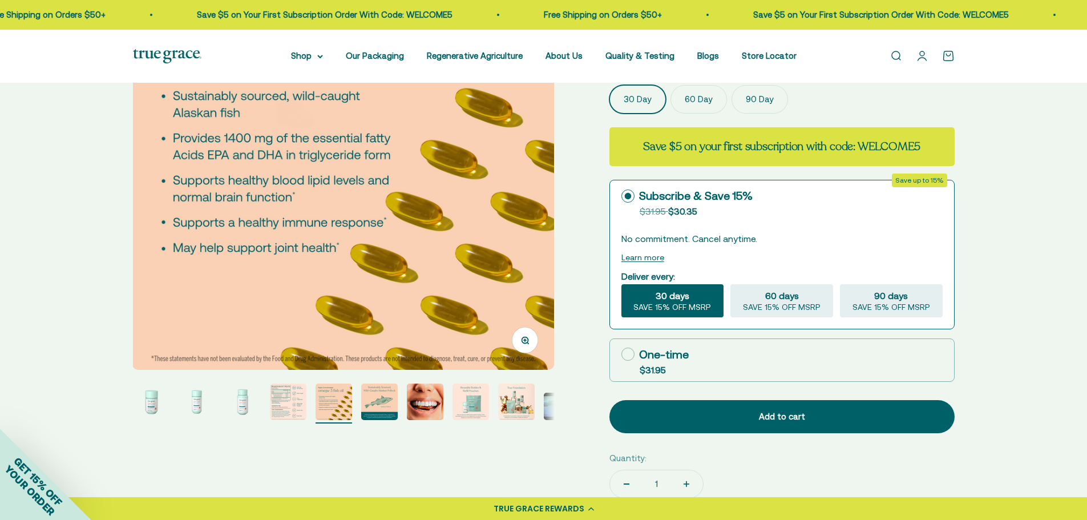
click at [378, 403] on img "Go to item 6" at bounding box center [379, 401] width 37 height 37
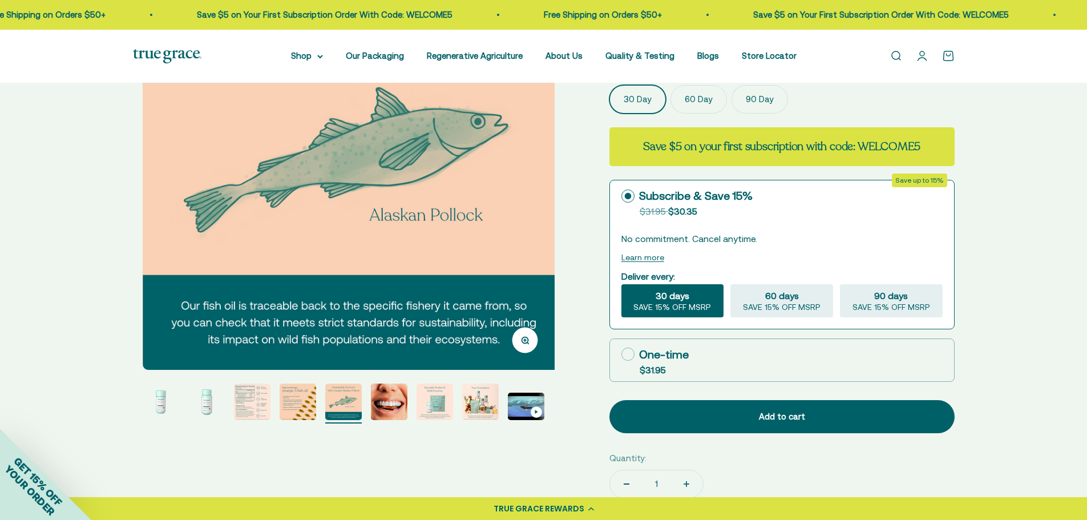
scroll to position [0, 2177]
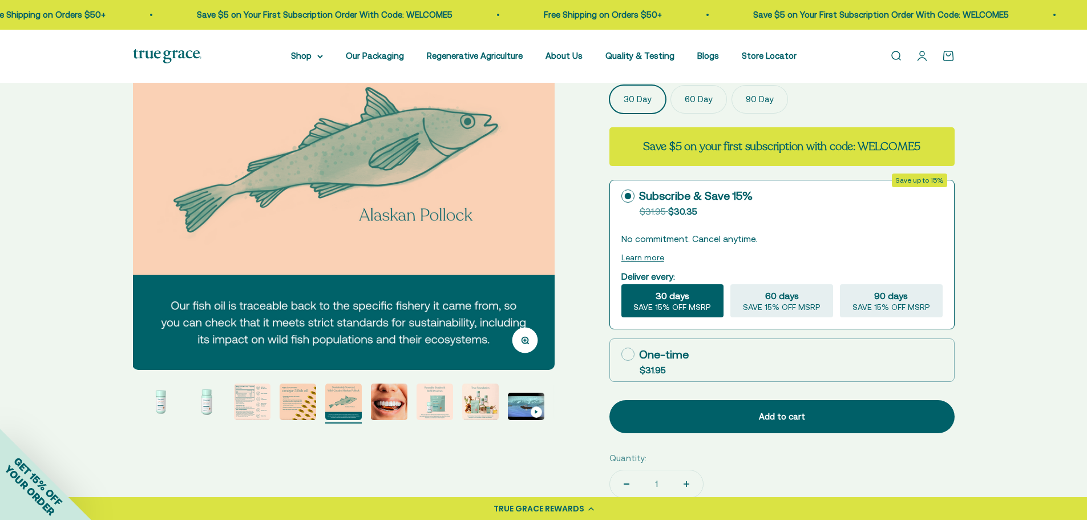
click at [394, 404] on img "Go to item 7" at bounding box center [389, 401] width 37 height 37
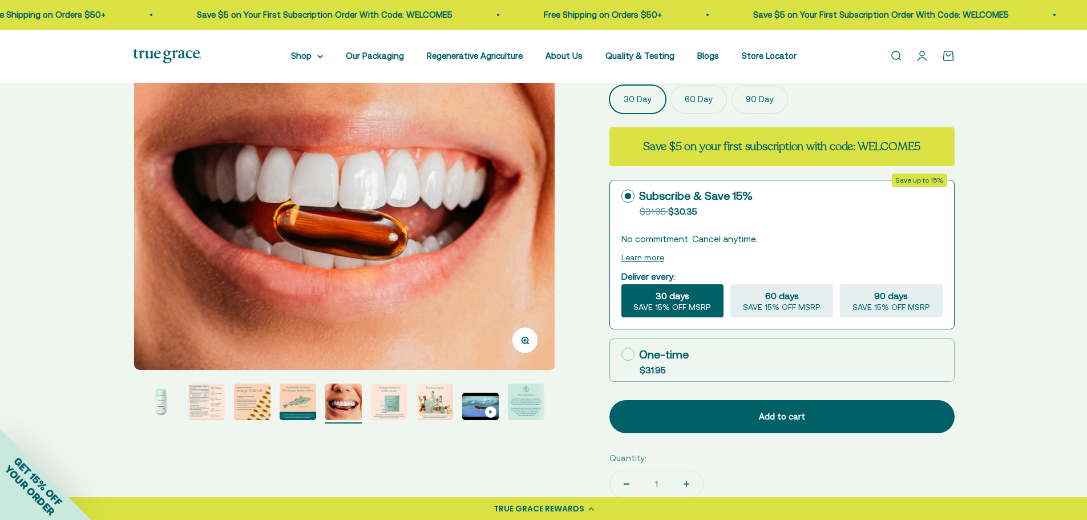
scroll to position [0, 2612]
click at [392, 403] on img "Go to item 8" at bounding box center [389, 401] width 37 height 37
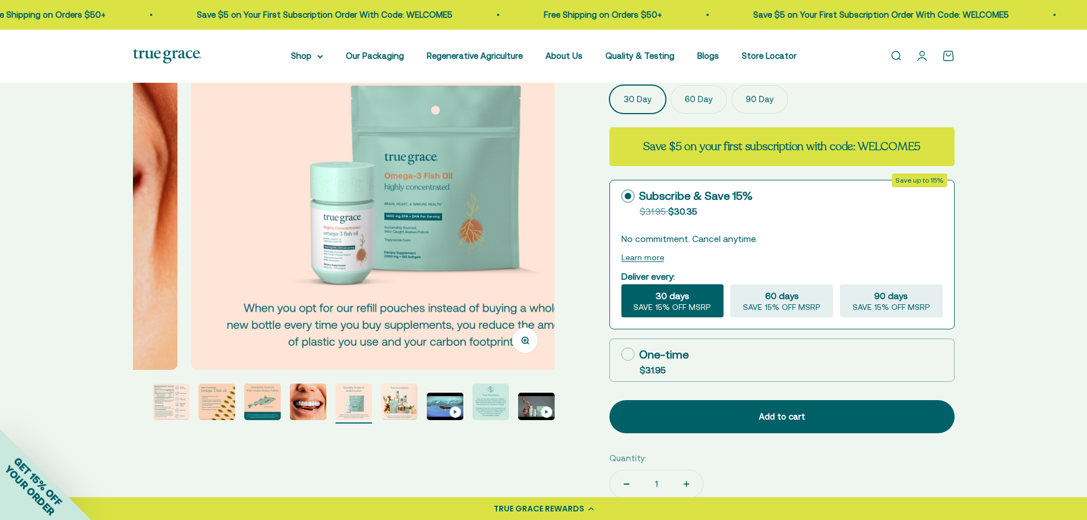
scroll to position [0, 3047]
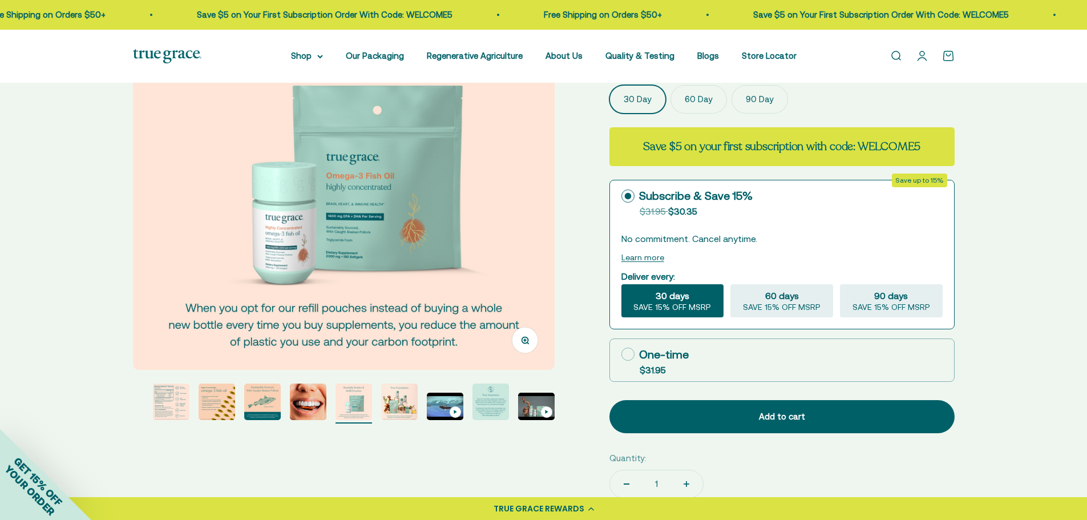
click at [487, 409] on img "Go to item 11" at bounding box center [490, 401] width 37 height 37
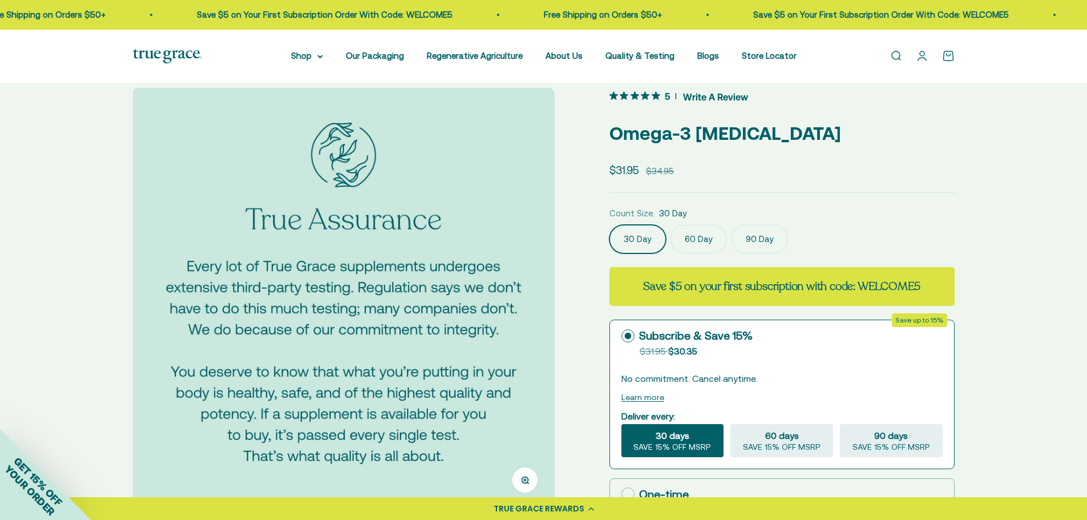
scroll to position [0, 0]
